Goal: Information Seeking & Learning: Learn about a topic

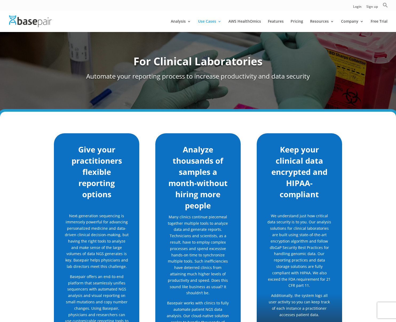
click at [187, 114] on div "Give your practitioners flexible reporting options Next-generation sequencing i…" at bounding box center [198, 272] width 396 height 321
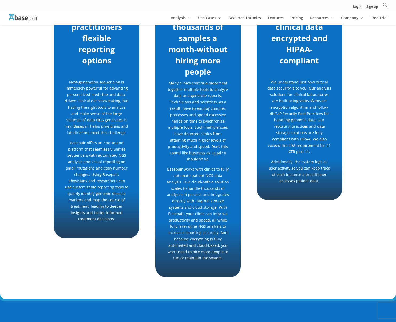
scroll to position [126, 0]
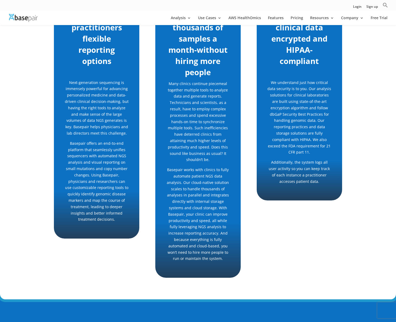
click at [197, 57] on h2 "Analyze thousands of samples a month-without hiring more people" at bounding box center [198, 46] width 64 height 70
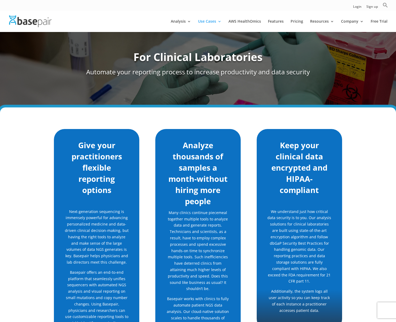
scroll to position [5, 0]
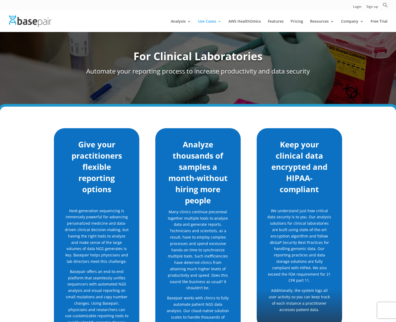
click at [115, 163] on h2 "Give your practitioners flexible reporting options" at bounding box center [97, 168] width 64 height 59
click at [115, 162] on h2 "Give your practitioners flexible reporting options" at bounding box center [97, 168] width 64 height 59
click at [114, 158] on h2 "Give your practitioners flexible reporting options" at bounding box center [97, 168] width 64 height 59
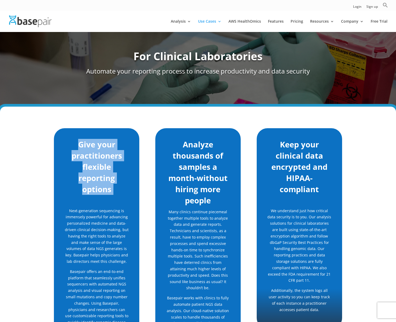
click at [114, 158] on h2 "Give your practitioners flexible reporting options" at bounding box center [97, 168] width 64 height 59
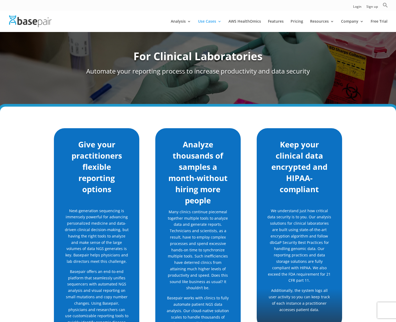
click at [284, 118] on div "Give your practitioners flexible reporting options Next-generation sequencing i…" at bounding box center [198, 267] width 396 height 321
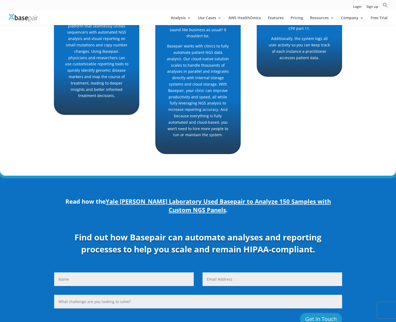
scroll to position [359, 0]
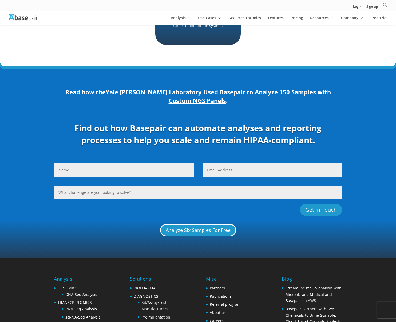
click at [222, 122] on strong "Find out how Basepair can automate analyses and reporting processes to help you…" at bounding box center [197, 133] width 247 height 23
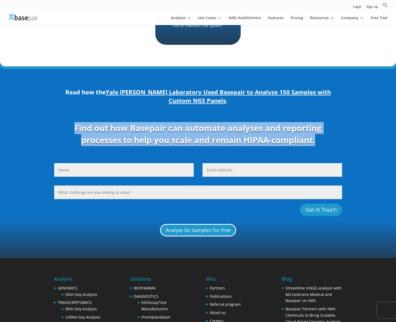
click at [222, 122] on strong "Find out how Basepair can automate analyses and reporting processes to help you…" at bounding box center [197, 133] width 247 height 23
click at [205, 123] on strong "Find out how Basepair can automate analyses and reporting processes to help you…" at bounding box center [197, 133] width 247 height 23
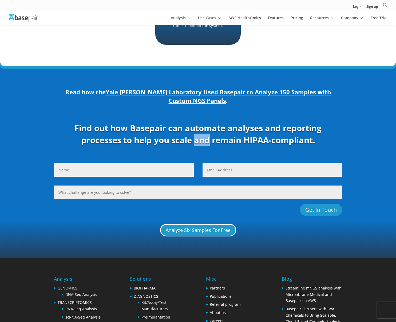
click at [205, 123] on strong "Find out how Basepair can automate analyses and reporting processes to help you…" at bounding box center [197, 133] width 247 height 23
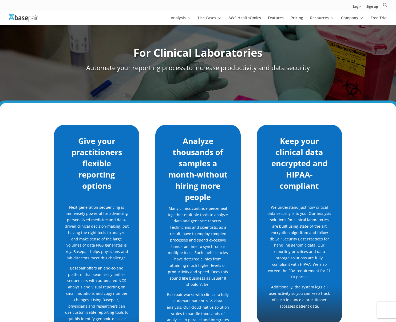
scroll to position [0, 0]
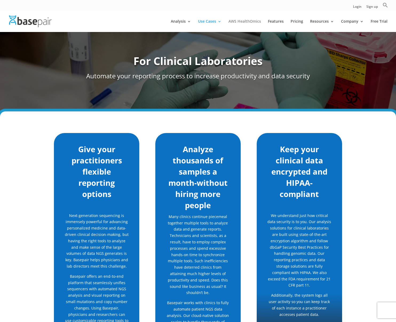
click at [250, 22] on link "AWS HealthOmics" at bounding box center [244, 25] width 33 height 13
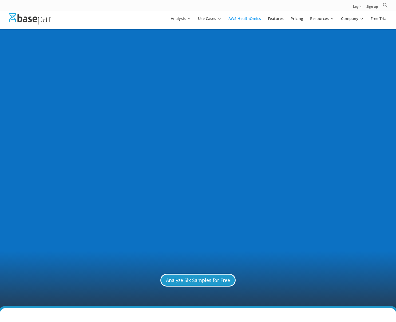
scroll to position [878, 0]
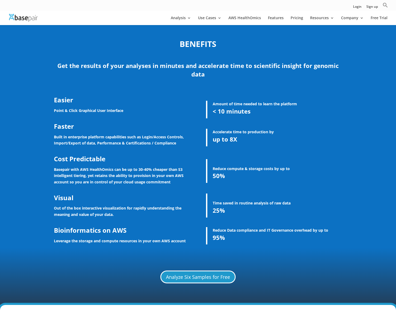
click at [300, 138] on h6 "up to 8X" at bounding box center [277, 140] width 129 height 11
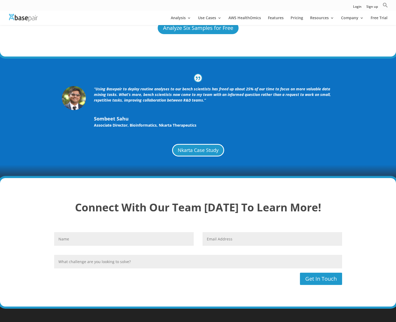
scroll to position [1284, 0]
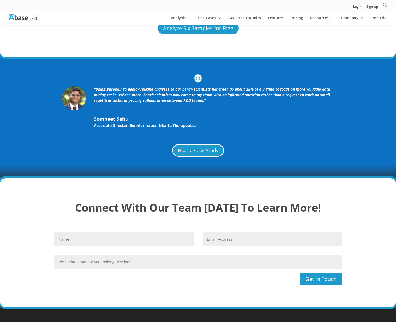
click at [132, 87] on icon "“Using Basepair to deploy routine analyses to our bench scientists has freed up…" at bounding box center [212, 95] width 237 height 16
click at [198, 78] on div "“Using Basepair to deploy routine analyses to our bench scientists has freed up…" at bounding box center [198, 107] width 288 height 58
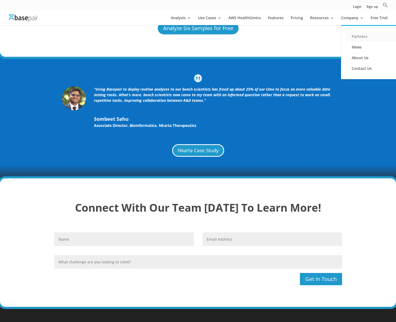
click at [355, 34] on link "Partners" at bounding box center [372, 36] width 53 height 11
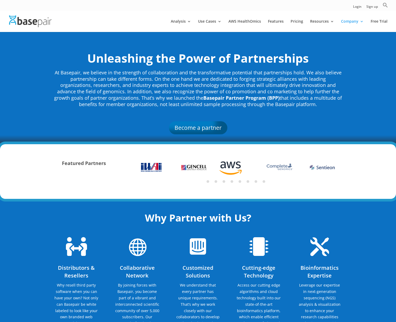
click at [236, 182] on ul "1 2 3 4 5 6 7 8" at bounding box center [236, 181] width 212 height 7
click at [239, 181] on button "5" at bounding box center [239, 181] width 3 height 3
click at [231, 182] on button "4" at bounding box center [231, 181] width 3 height 3
click at [241, 182] on ul "1 2 3 4 5 6 7 8" at bounding box center [236, 181] width 212 height 7
click at [249, 182] on button "6" at bounding box center [247, 181] width 3 height 3
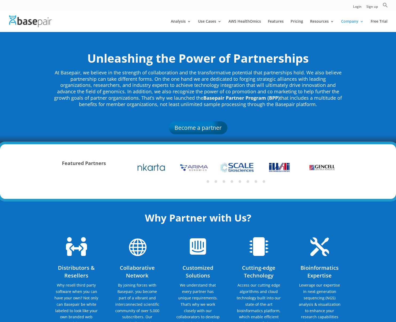
click at [255, 182] on button "7" at bounding box center [255, 181] width 3 height 3
click at [263, 181] on button "8" at bounding box center [263, 181] width 3 height 3
click at [278, 167] on img at bounding box center [274, 167] width 20 height 17
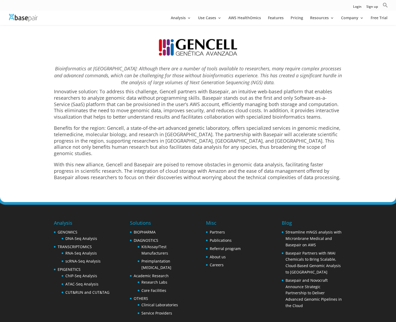
scroll to position [2247, 0]
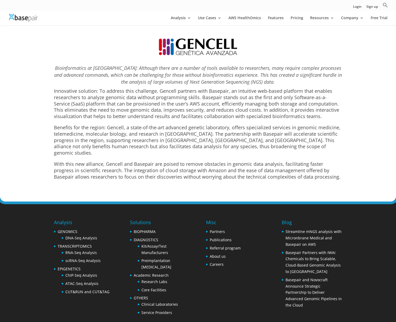
click at [230, 66] on h4 "Bioinformatics at Gencell: Although there are a number of tools available to re…" at bounding box center [198, 76] width 288 height 23
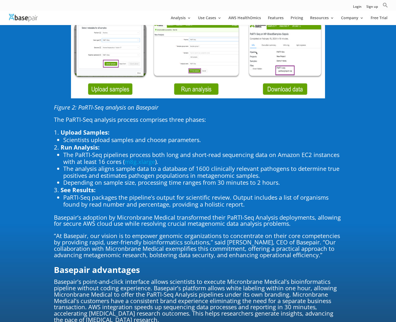
click at [222, 165] on li "The analysis aligns sample data to a database of 1600 clinically relevant patho…" at bounding box center [202, 172] width 279 height 14
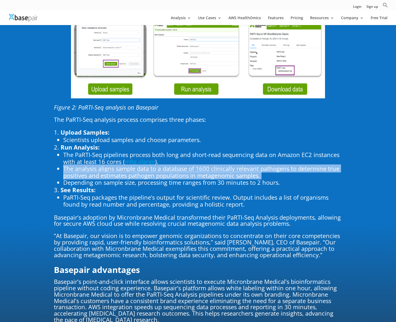
click at [222, 165] on li "The analysis aligns sample data to a database of 1600 clinically relevant patho…" at bounding box center [202, 172] width 279 height 14
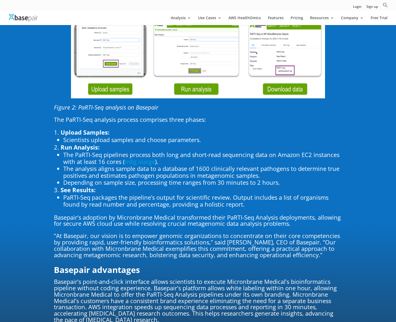
click at [180, 179] on li "Depending on sample size, processing time ranges from 30 minutes to 2 hours." at bounding box center [202, 182] width 279 height 7
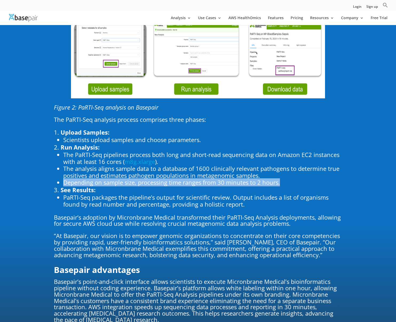
click at [180, 179] on li "Depending on sample size, processing time ranges from 30 minutes to 2 hours." at bounding box center [202, 182] width 279 height 7
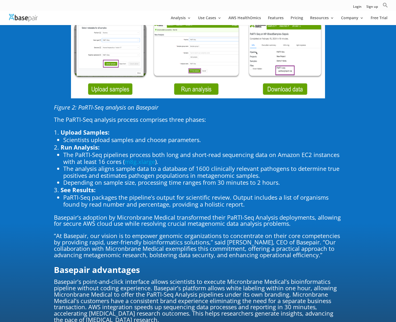
click at [254, 165] on li "The analysis aligns sample data to a database of 1600 clinically relevant patho…" at bounding box center [202, 172] width 279 height 14
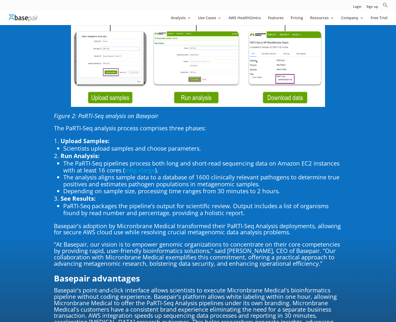
scroll to position [1150, 0]
click at [229, 161] on li "The PaRTI-Seq pipelines process both long and short-read sequencing data on Ama…" at bounding box center [202, 167] width 279 height 14
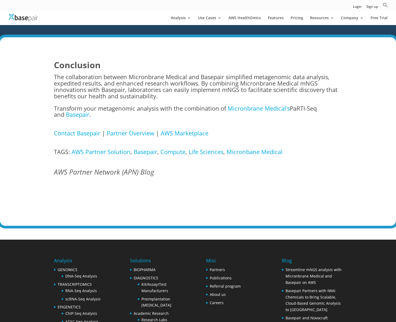
scroll to position [1470, 0]
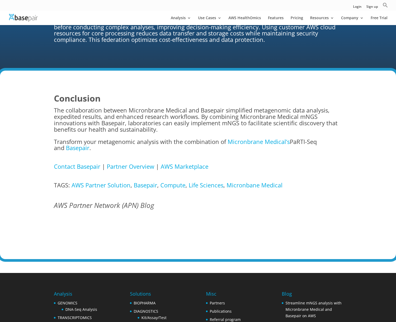
click at [203, 116] on p "The collaboration between Micronbrane Medical and Basepair simplified metagenom…" at bounding box center [198, 122] width 288 height 31
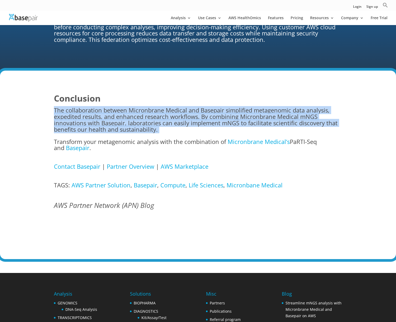
click at [203, 116] on p "The collaboration between Micronbrane Medical and Basepair simplified metagenom…" at bounding box center [198, 122] width 288 height 31
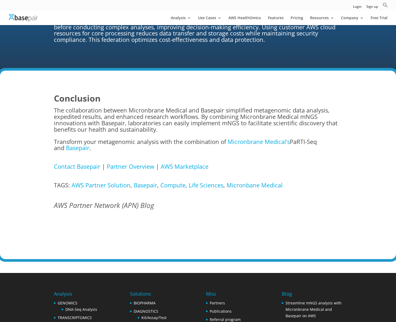
click at [185, 157] on p at bounding box center [198, 160] width 288 height 6
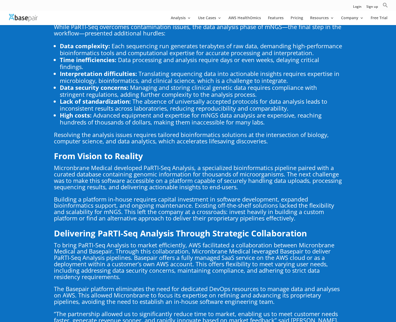
scroll to position [0, 0]
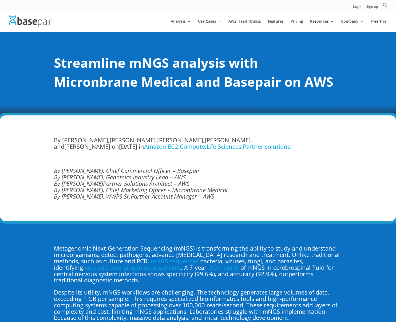
click at [80, 191] on em "By Kristi Ashton, Chief Marketing Officer – Micronbrane Medical" at bounding box center [141, 190] width 174 height 8
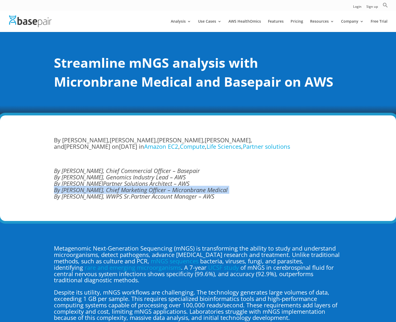
click at [80, 191] on em "By Kristi Ashton, Chief Marketing Officer – Micronbrane Medical" at bounding box center [141, 190] width 174 height 8
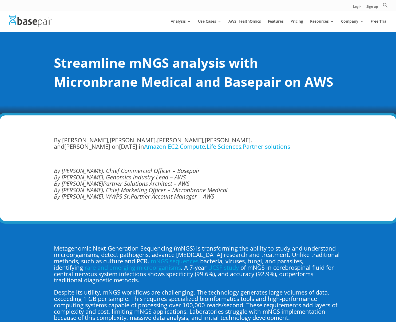
click at [81, 197] on em "By Rajesh Sukumaran, WWPS Sr.Partner Account Manager – AWS" at bounding box center [134, 196] width 160 height 8
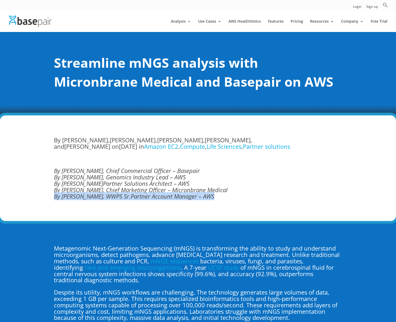
click at [81, 197] on em "By Rajesh Sukumaran, WWPS Sr.Partner Account Manager – AWS" at bounding box center [134, 196] width 160 height 8
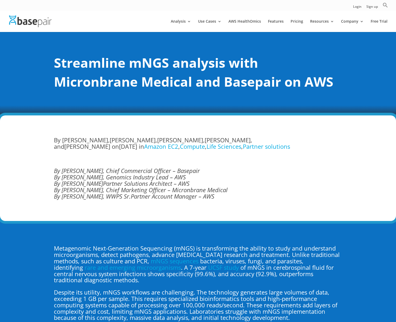
click at [97, 176] on em "By Charlie Lee, Genomics Industry Lead – AWS" at bounding box center [120, 177] width 132 height 8
click at [101, 172] on em "By Simon Valentine, Chief Commercial Officer – Basepair" at bounding box center [127, 171] width 146 height 8
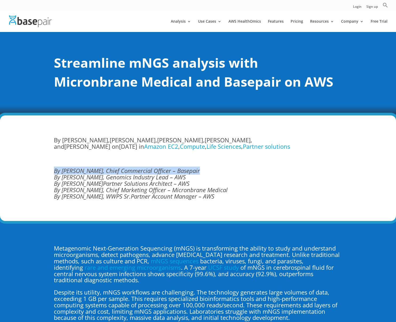
click at [101, 172] on em "By Simon Valentine, Chief Commercial Officer – Basepair" at bounding box center [127, 171] width 146 height 8
click at [275, 21] on link "Features" at bounding box center [276, 25] width 16 height 13
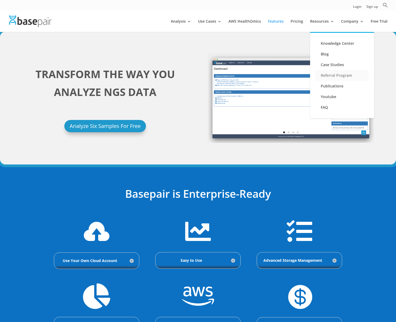
click at [331, 77] on link "Referral Program" at bounding box center [341, 75] width 53 height 11
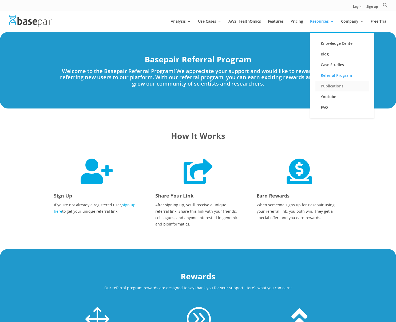
click at [325, 88] on link "Publications" at bounding box center [341, 86] width 53 height 11
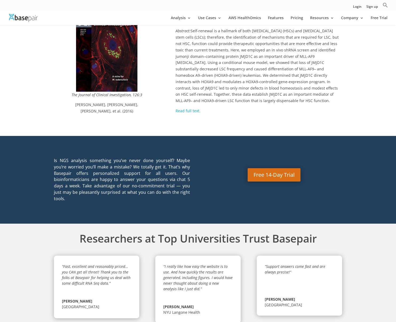
scroll to position [4195, 0]
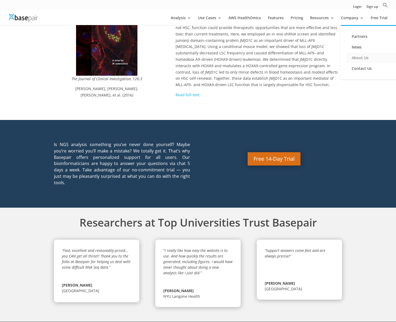
click at [355, 60] on link "About Us" at bounding box center [372, 58] width 53 height 11
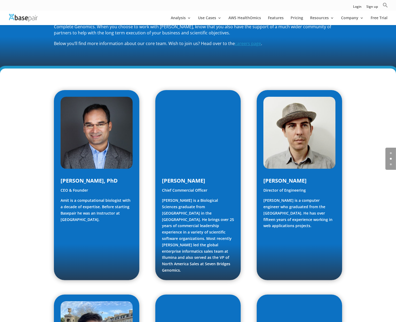
scroll to position [210, 0]
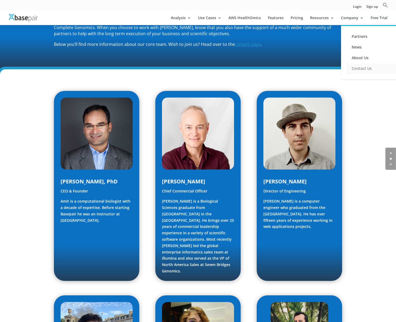
click at [360, 67] on link "Contact Us" at bounding box center [372, 68] width 53 height 11
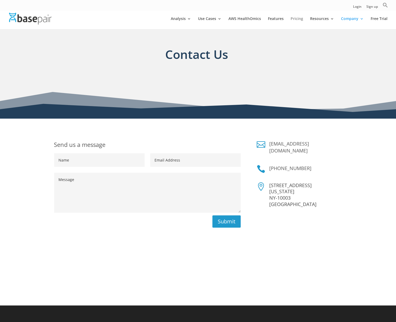
click at [302, 21] on link "Pricing" at bounding box center [296, 23] width 13 height 13
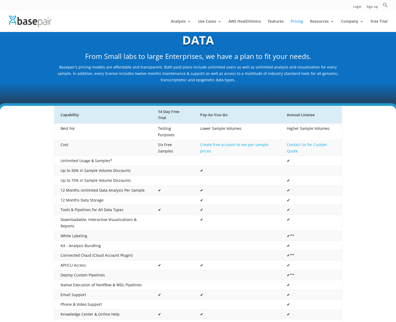
scroll to position [40, 0]
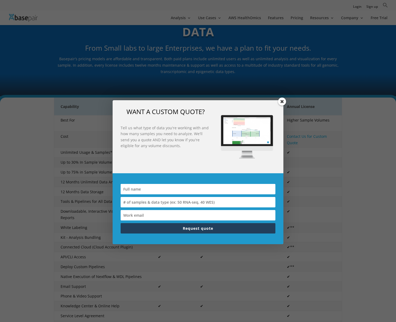
click at [283, 103] on span at bounding box center [282, 102] width 8 height 8
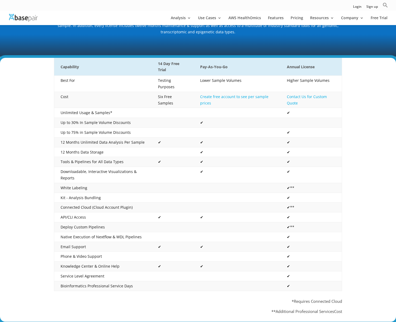
scroll to position [83, 0]
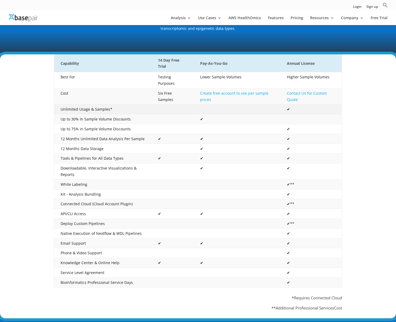
click at [202, 105] on td at bounding box center [237, 110] width 87 height 10
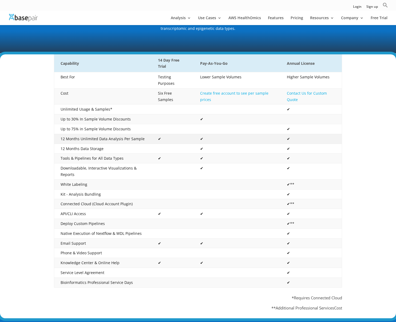
click at [115, 134] on td "12 Months Unlimited Data Analysis Per Sample" at bounding box center [103, 139] width 98 height 10
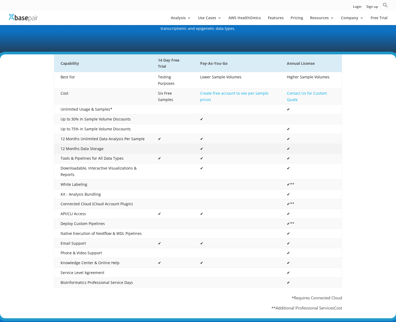
click at [85, 146] on td "12 Months Data Storage" at bounding box center [103, 149] width 98 height 10
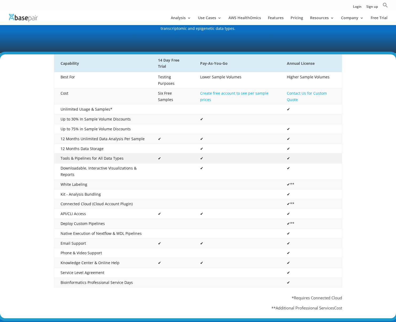
click at [85, 154] on td "Tools & Pipelines for All Data Types" at bounding box center [103, 159] width 98 height 10
